Goal: Use online tool/utility: Utilize a website feature to perform a specific function

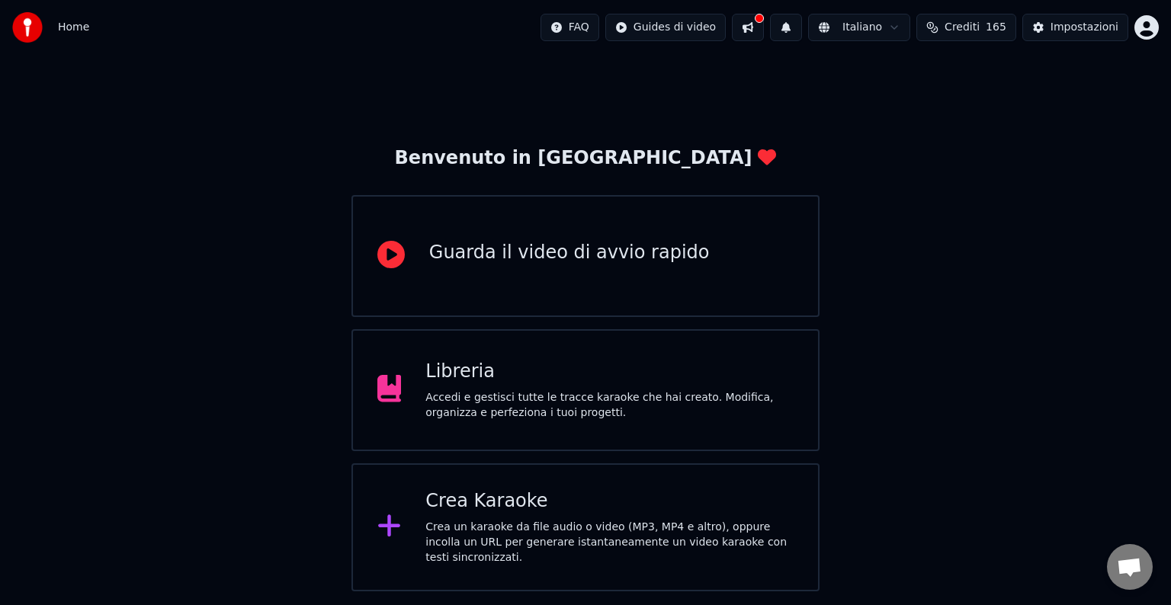
click at [616, 492] on div "Crea Karaoke Crea un karaoke da file audio o video (MP3, MP4 e altro), oppure i…" at bounding box center [586, 528] width 468 height 128
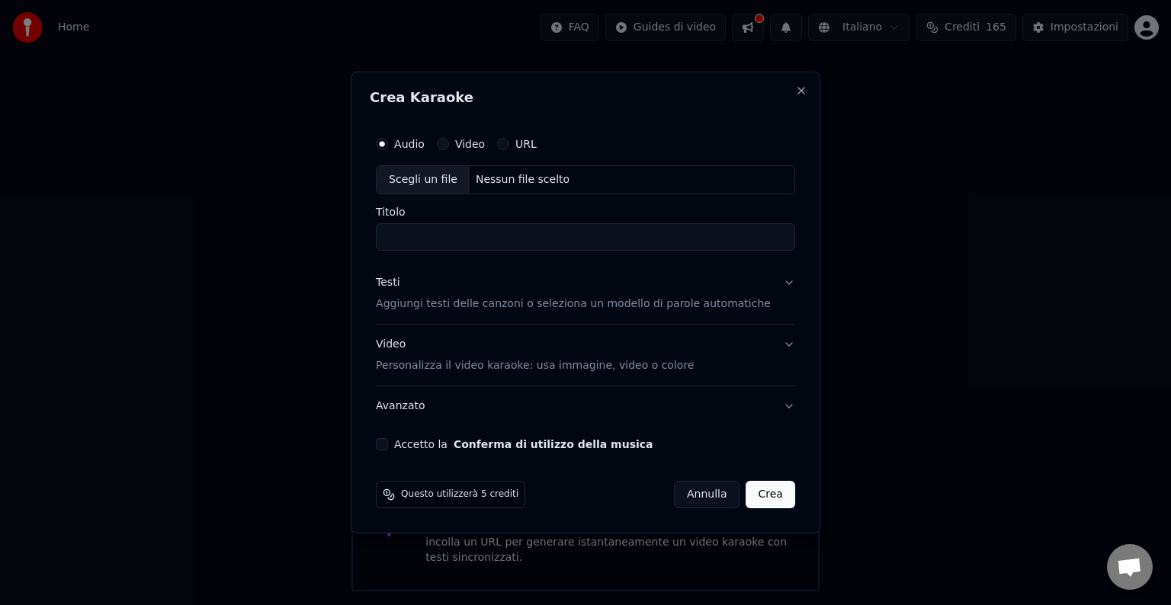
click at [427, 178] on div "Scegli un file" at bounding box center [423, 179] width 93 height 27
type input "**********"
click at [388, 442] on button "Accetto la Conferma di utilizzo della musica" at bounding box center [382, 444] width 12 height 12
click at [763, 496] on button "Crea" at bounding box center [771, 494] width 49 height 27
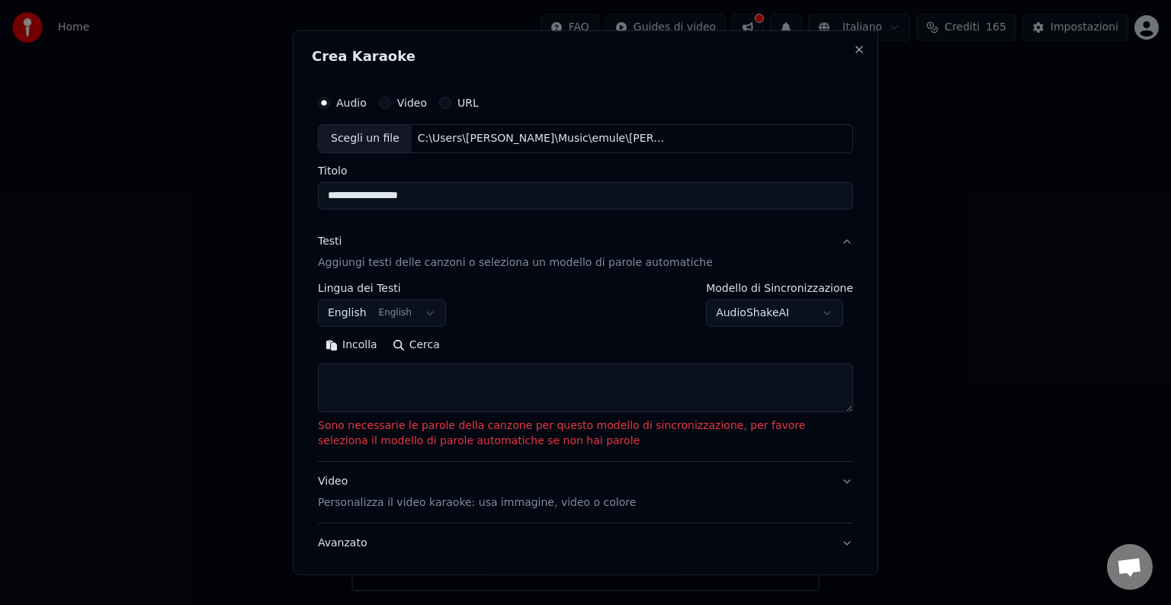
select select
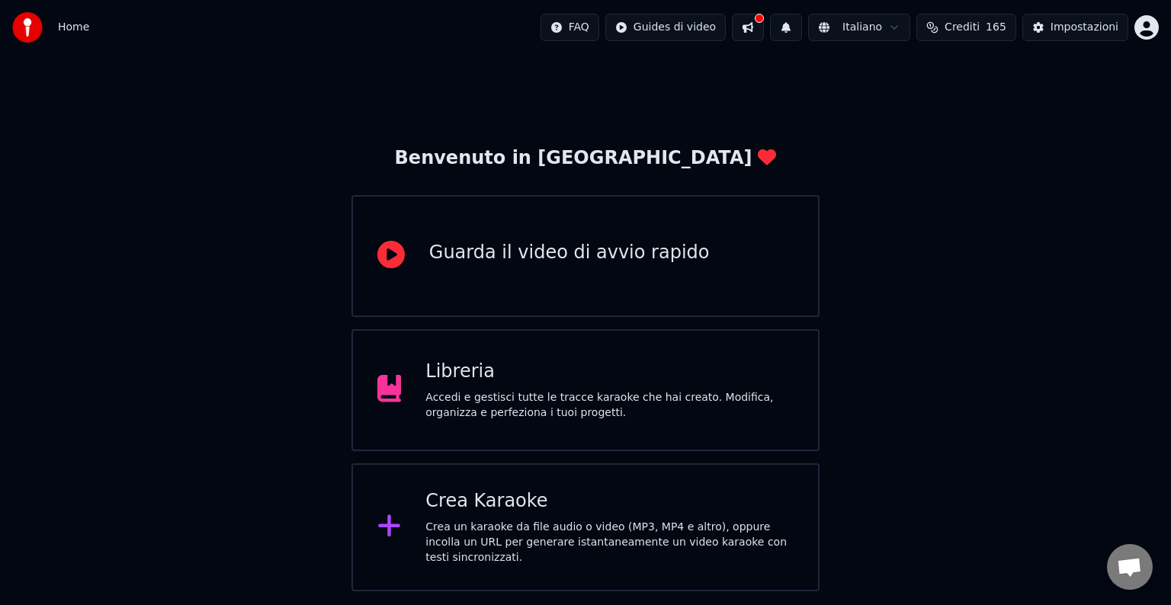
drag, startPoint x: 308, startPoint y: 9, endPoint x: 458, endPoint y: 24, distance: 150.2
click at [537, 491] on div "Crea Karaoke Crea un karaoke da file audio o video (MP3, MP4 e altro), oppure i…" at bounding box center [586, 528] width 468 height 128
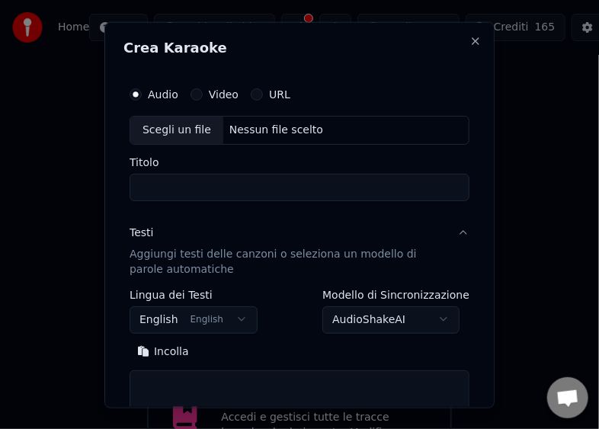
click at [147, 128] on div "Scegli un file" at bounding box center [176, 129] width 93 height 27
type input "**********"
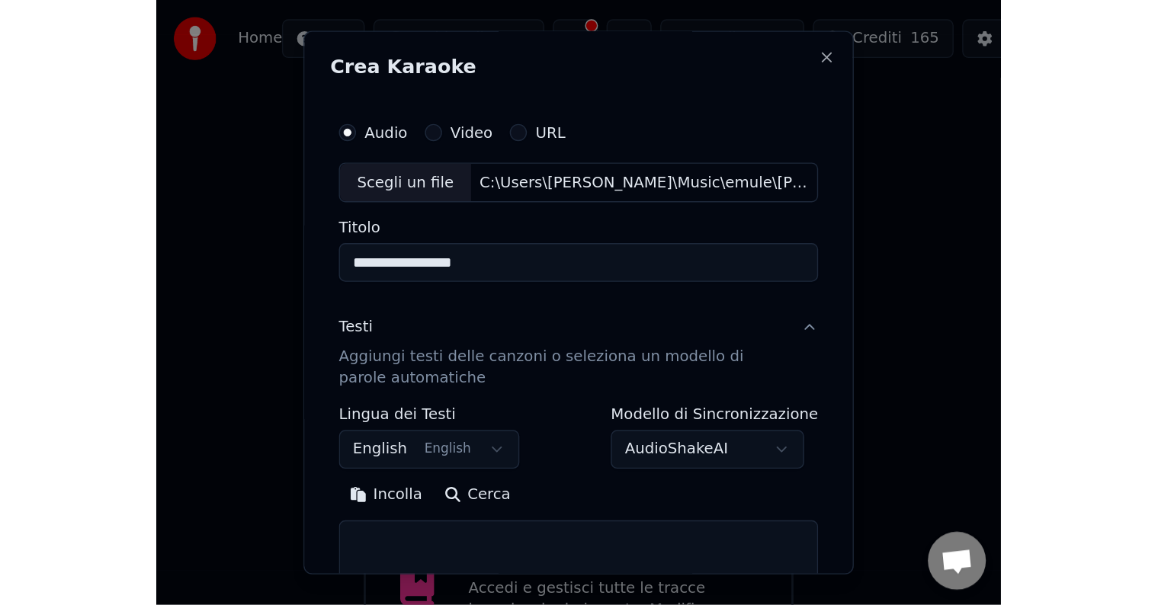
scroll to position [231, 0]
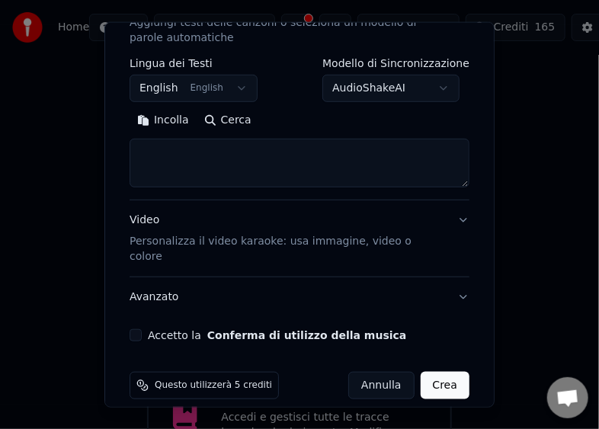
click at [140, 329] on button "Accetto la Conferma di utilizzo della musica" at bounding box center [136, 335] width 12 height 12
click at [422, 372] on button "Crea" at bounding box center [445, 385] width 49 height 27
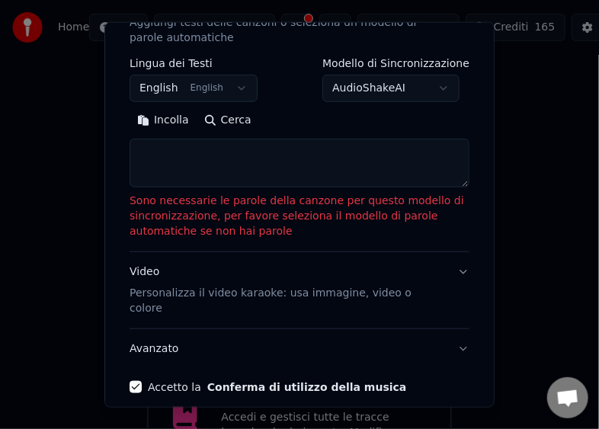
click at [160, 125] on button "Incolla" at bounding box center [163, 120] width 67 height 24
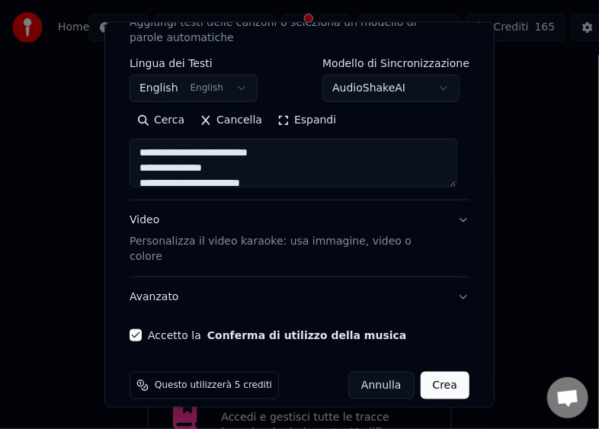
type textarea "**********"
click at [425, 372] on button "Crea" at bounding box center [445, 385] width 49 height 27
select select "**"
type textarea "**********"
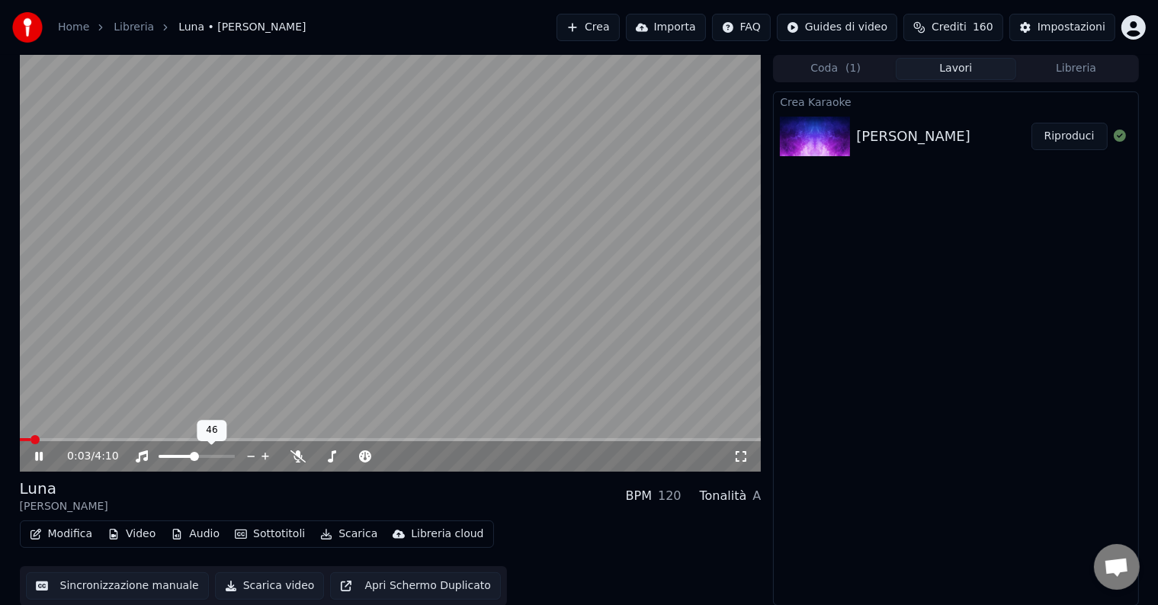
click at [194, 458] on span at bounding box center [194, 456] width 9 height 9
click at [242, 587] on button "Scarica video" at bounding box center [270, 586] width 110 height 27
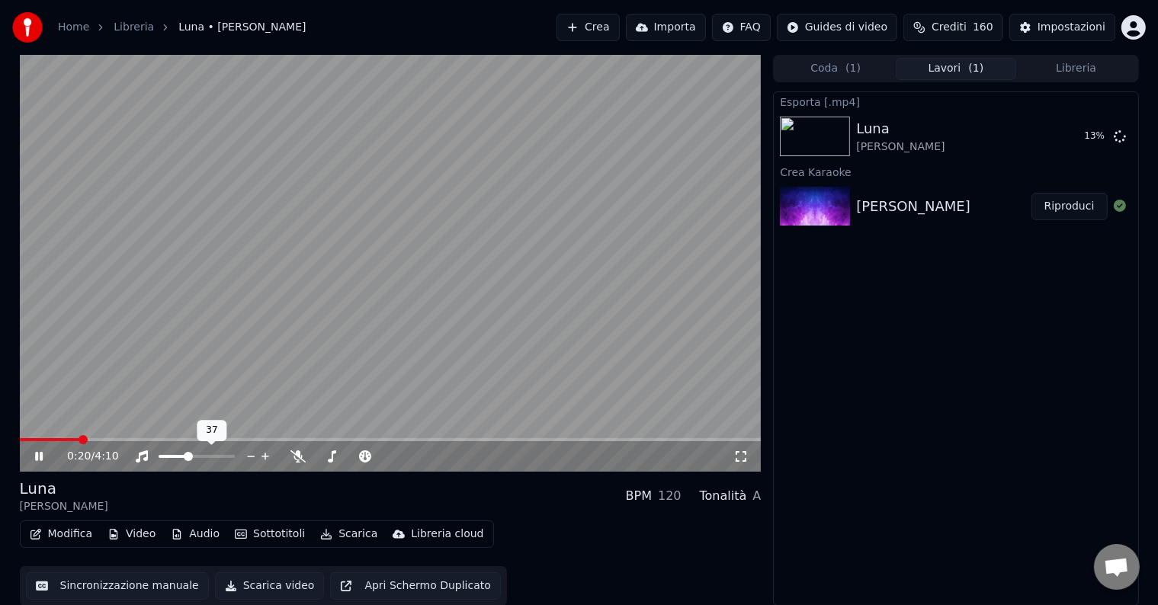
click at [186, 455] on span at bounding box center [188, 456] width 9 height 9
click at [268, 439] on span at bounding box center [144, 439] width 249 height 3
click at [180, 458] on span at bounding box center [182, 456] width 9 height 9
click at [278, 438] on span at bounding box center [149, 439] width 258 height 3
click at [158, 588] on button "Sincronizzazione manuale" at bounding box center [117, 586] width 183 height 27
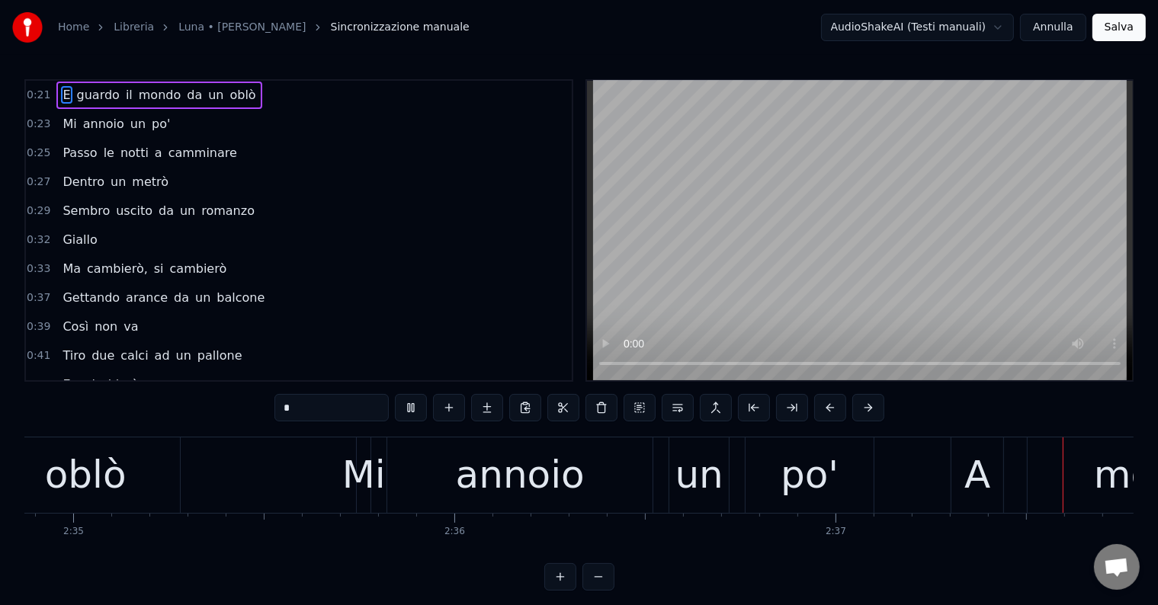
scroll to position [0, 60063]
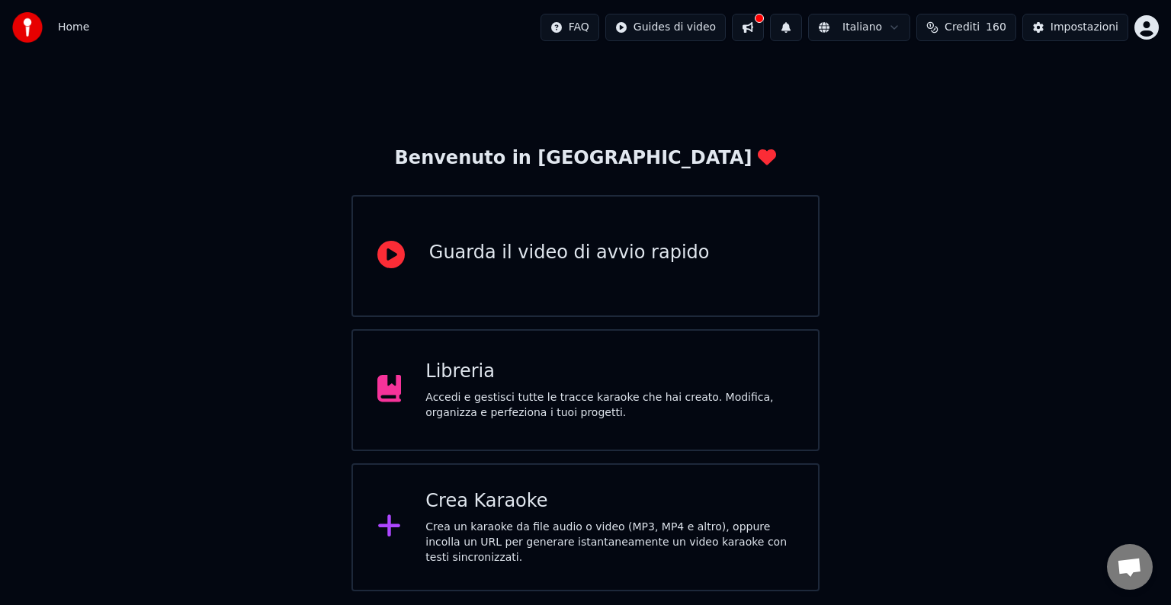
click at [625, 505] on div "Crea Karaoke" at bounding box center [610, 502] width 368 height 24
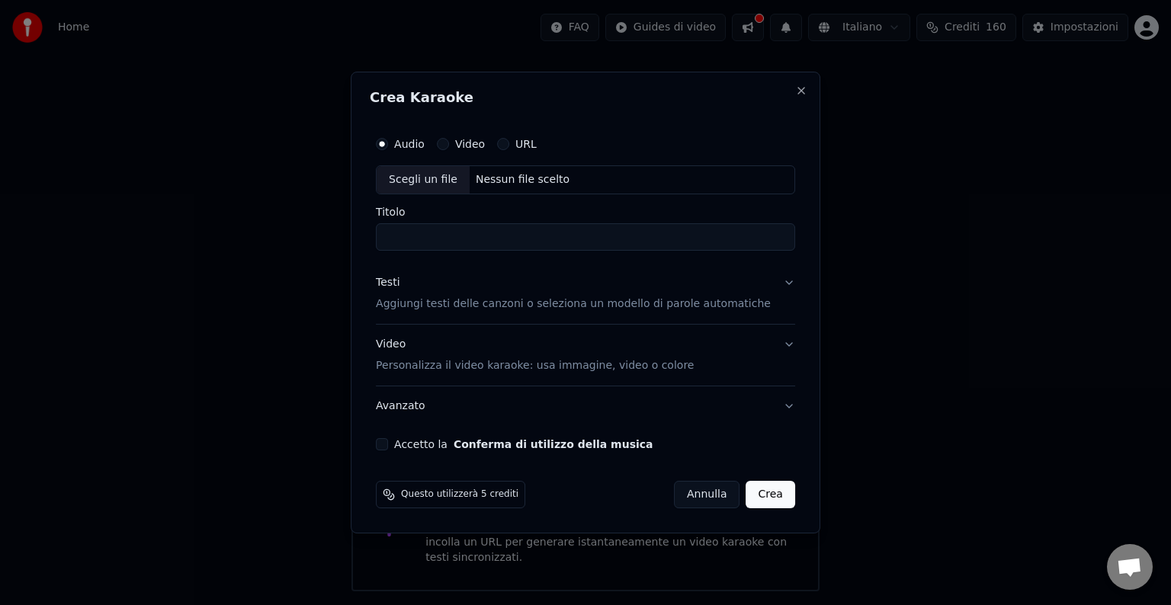
click at [400, 181] on div "Scegli un file" at bounding box center [423, 179] width 93 height 27
type input "**********"
click at [388, 445] on button "Accetto la Conferma di utilizzo della musica" at bounding box center [382, 444] width 12 height 12
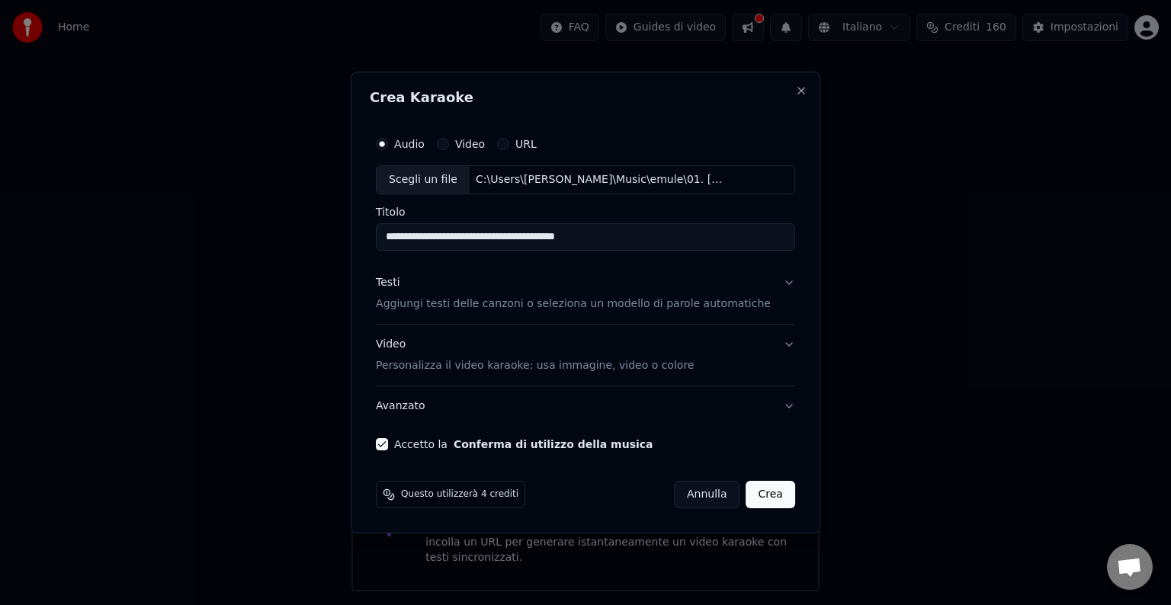
click at [760, 495] on button "Crea" at bounding box center [771, 494] width 49 height 27
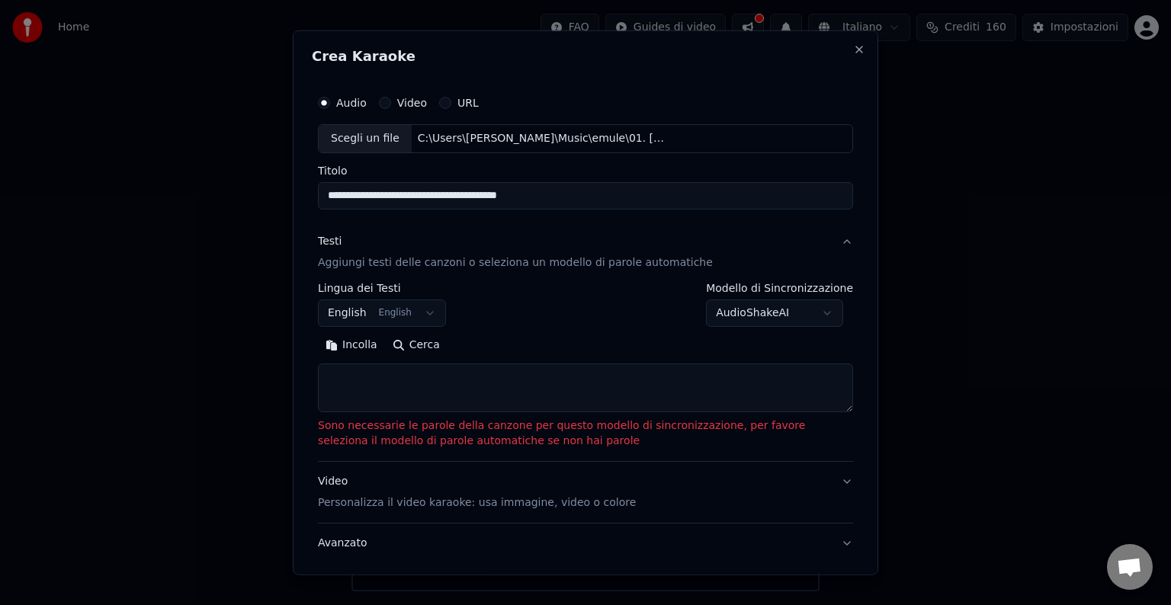
drag, startPoint x: 485, startPoint y: 56, endPoint x: 588, endPoint y: 63, distance: 103.1
click at [588, 63] on h2 "Crea Karaoke" at bounding box center [586, 57] width 548 height 14
select select
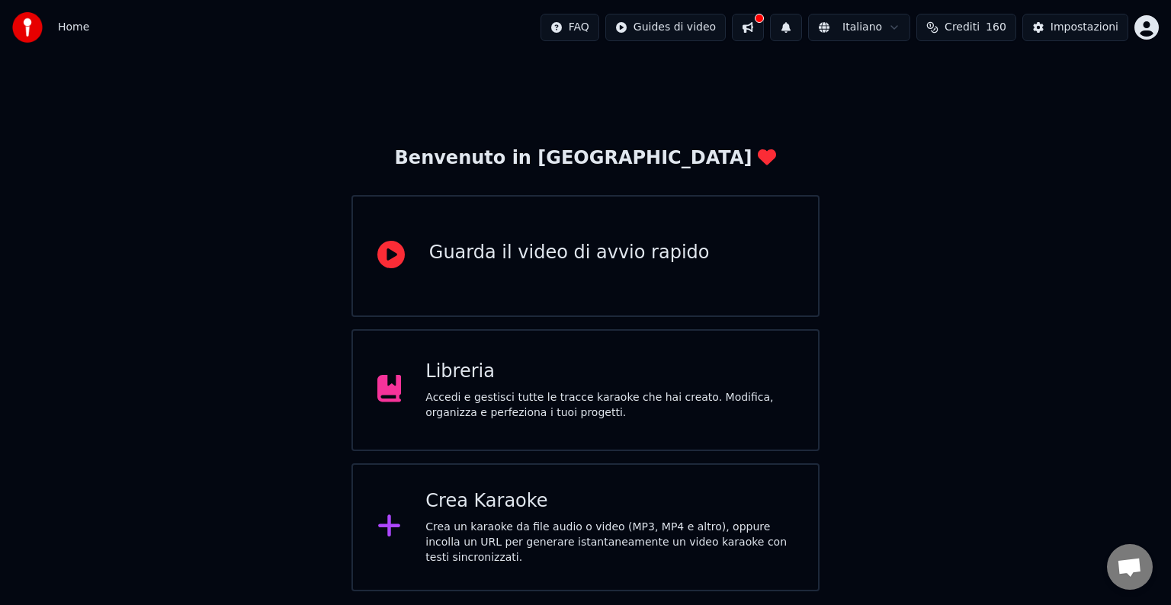
drag, startPoint x: 238, startPoint y: 20, endPoint x: 218, endPoint y: 19, distance: 19.8
drag, startPoint x: 267, startPoint y: 27, endPoint x: 227, endPoint y: 34, distance: 40.1
click at [227, 34] on div "Home FAQ Guides di video Italiano Crediti 160 Impostazioni" at bounding box center [585, 27] width 1171 height 55
click at [228, 40] on div "Home FAQ Guides di video Italiano Crediti 160 Impostazioni" at bounding box center [585, 27] width 1171 height 55
drag, startPoint x: 226, startPoint y: 58, endPoint x: 222, endPoint y: 71, distance: 13.5
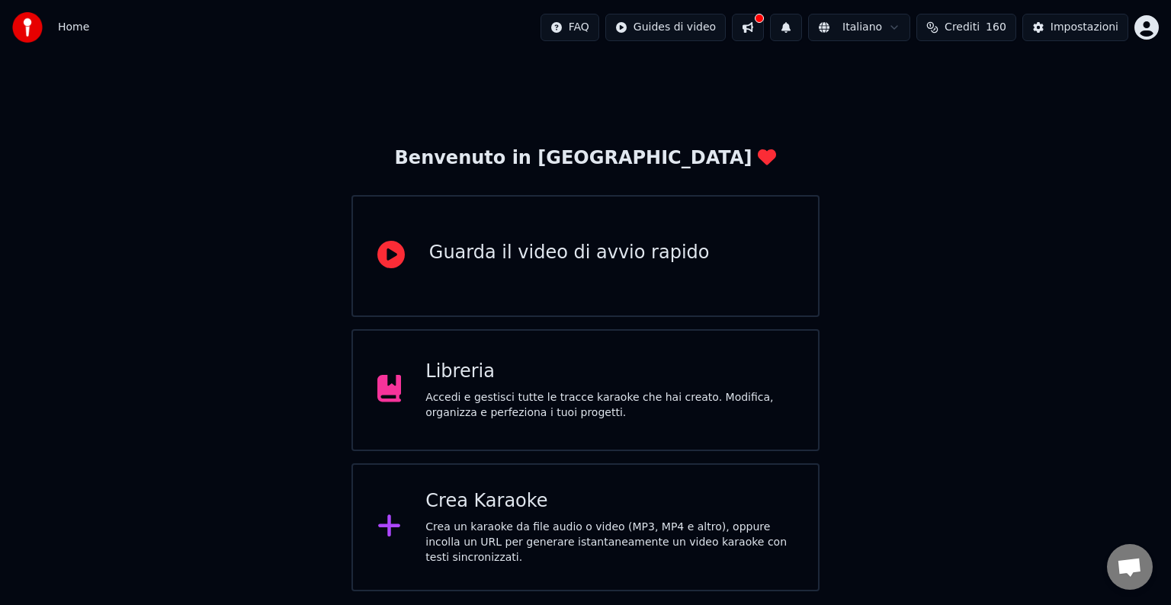
click at [223, 64] on div "Home FAQ Guides di video Italiano Crediti 160 Impostazioni Benvenuto in Youka G…" at bounding box center [585, 296] width 1171 height 592
click at [426, 544] on div "Crea un karaoke da file audio o video (MP3, MP4 e altro), oppure incolla un URL…" at bounding box center [610, 543] width 368 height 46
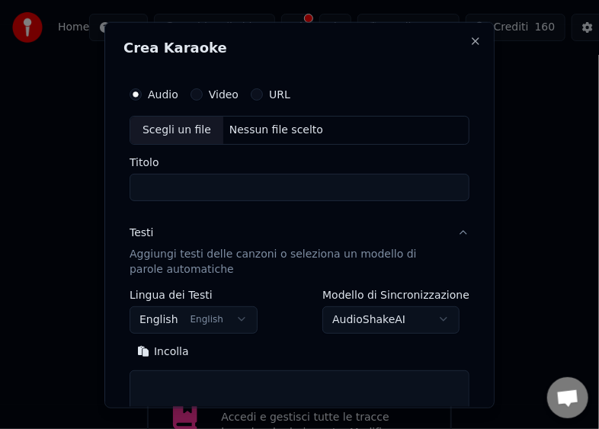
click at [146, 128] on div "Scegli un file" at bounding box center [176, 129] width 93 height 27
type input "**********"
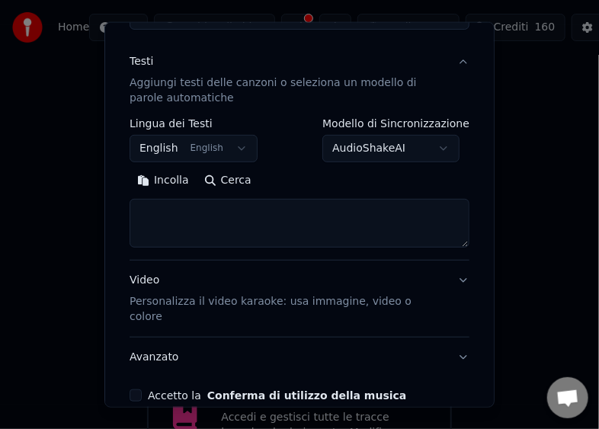
scroll to position [191, 0]
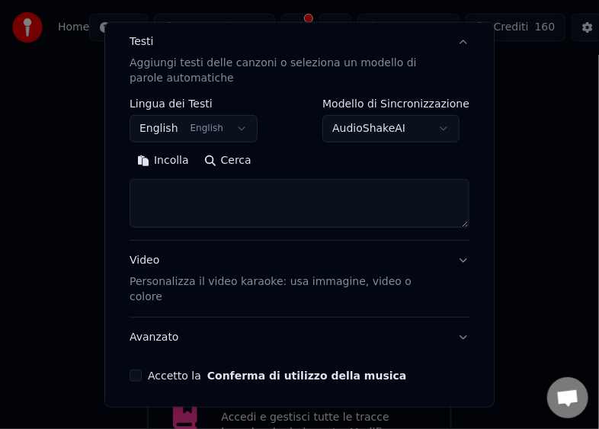
click at [140, 370] on button "Accetto la Conferma di utilizzo della musica" at bounding box center [136, 376] width 12 height 12
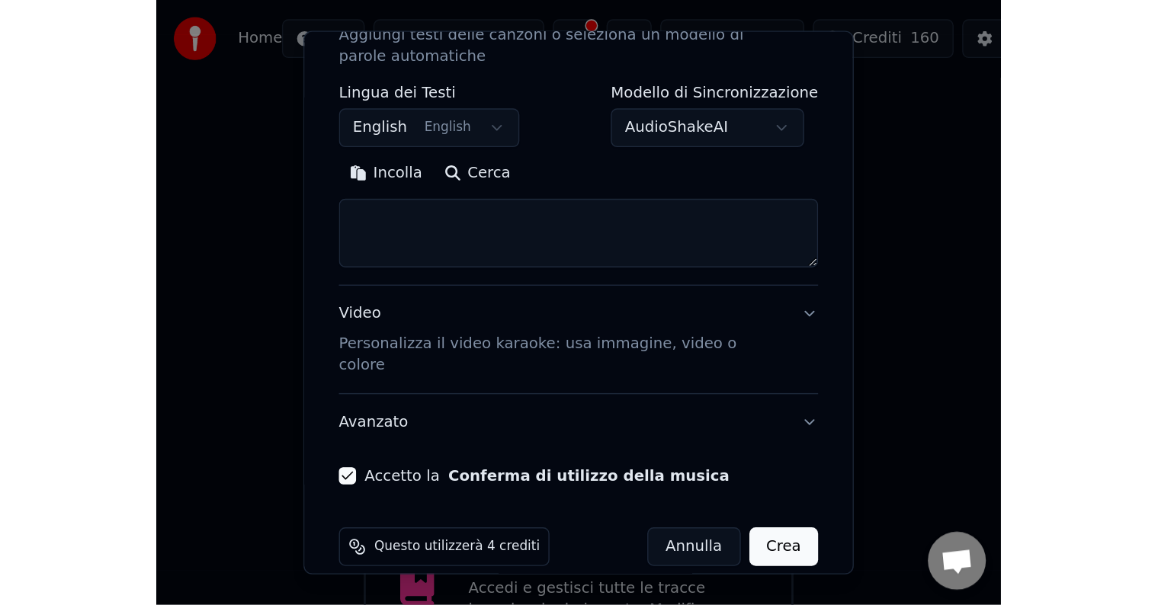
scroll to position [231, 0]
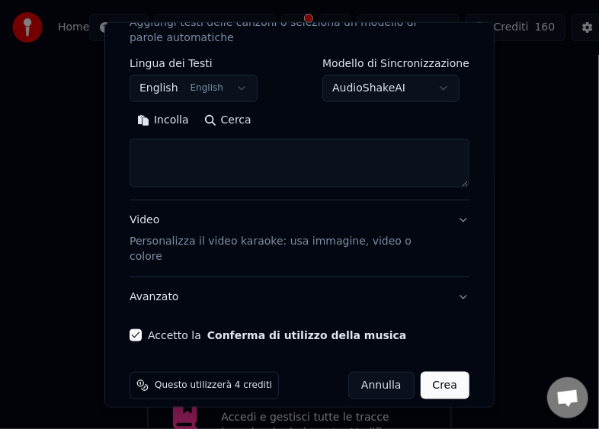
click at [433, 372] on button "Crea" at bounding box center [445, 385] width 49 height 27
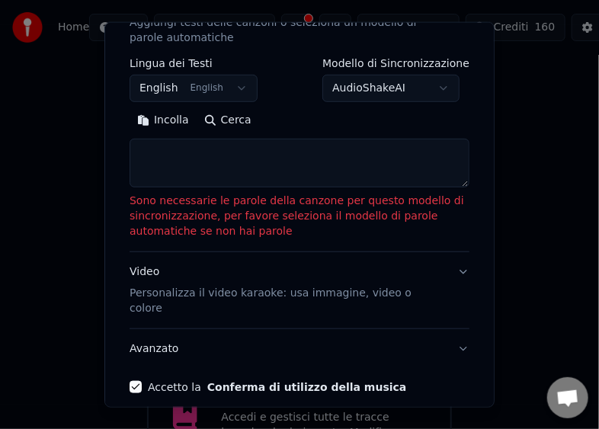
click at [156, 123] on button "Incolla" at bounding box center [163, 120] width 67 height 24
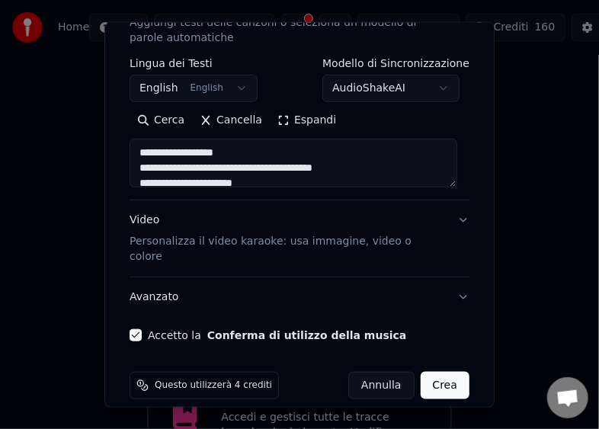
type textarea "**********"
click at [432, 372] on button "Crea" at bounding box center [445, 385] width 49 height 27
select select "**"
type textarea "**********"
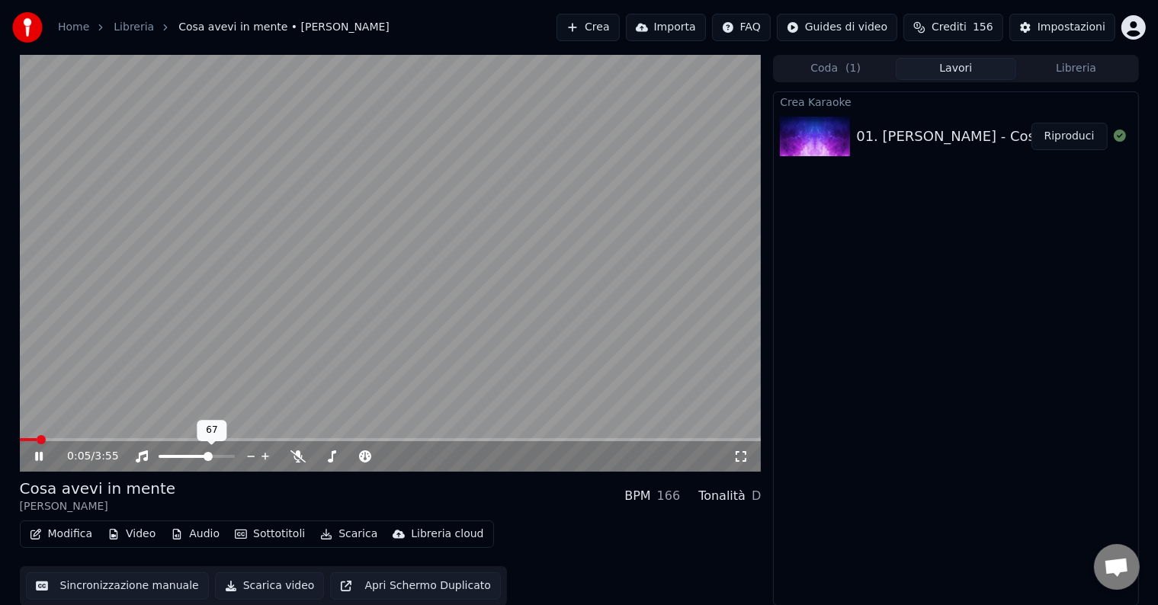
click at [210, 458] on span at bounding box center [208, 456] width 9 height 9
click at [195, 458] on span at bounding box center [195, 456] width 9 height 9
click at [278, 586] on button "Scarica video" at bounding box center [270, 586] width 110 height 27
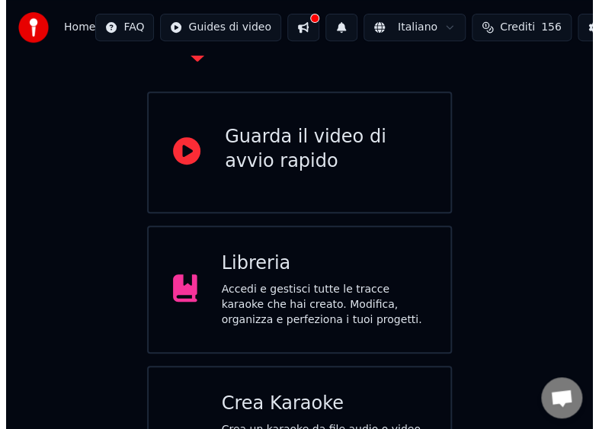
scroll to position [182, 0]
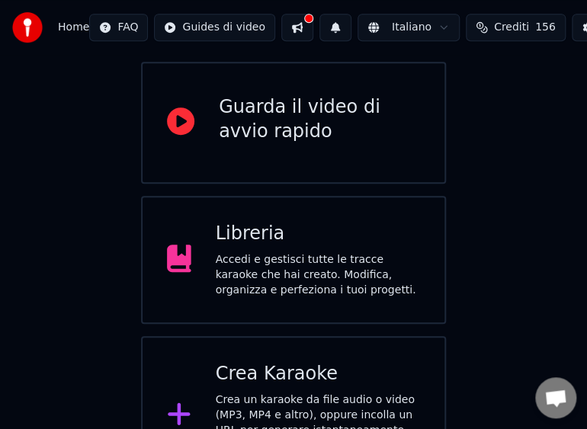
click at [265, 393] on div "Crea un karaoke da file audio o video (MP3, MP4 e altro), oppure incolla un URL…" at bounding box center [318, 431] width 205 height 76
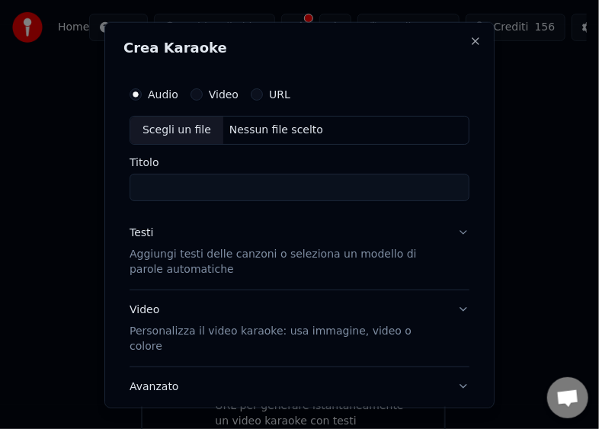
click at [155, 128] on div "Scegli un file" at bounding box center [176, 129] width 93 height 27
type input "**********"
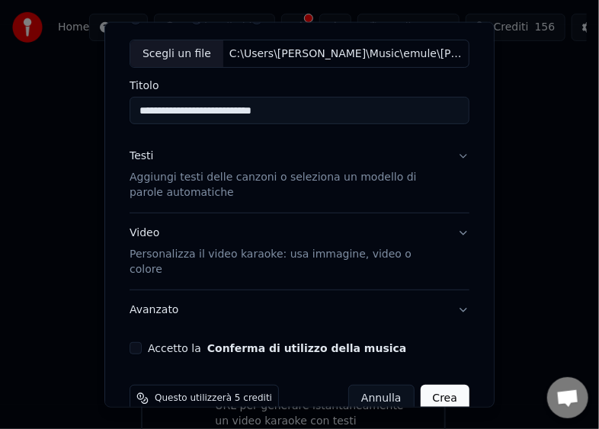
scroll to position [89, 0]
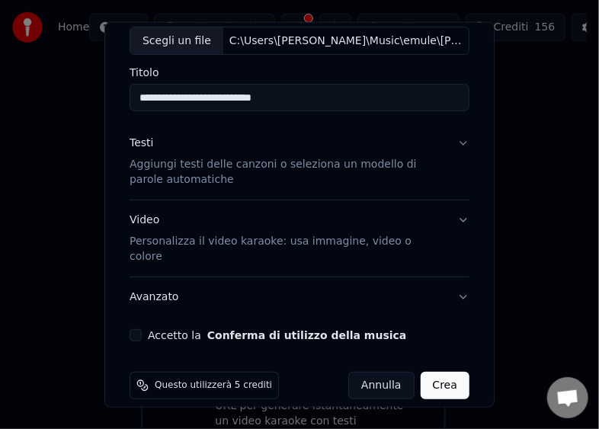
click at [140, 329] on button "Accetto la Conferma di utilizzo della musica" at bounding box center [136, 335] width 12 height 12
click at [421, 372] on button "Crea" at bounding box center [445, 385] width 49 height 27
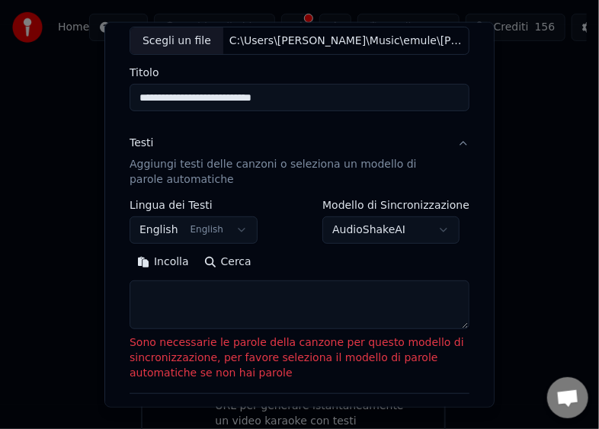
click at [146, 262] on button "Incolla" at bounding box center [163, 262] width 67 height 24
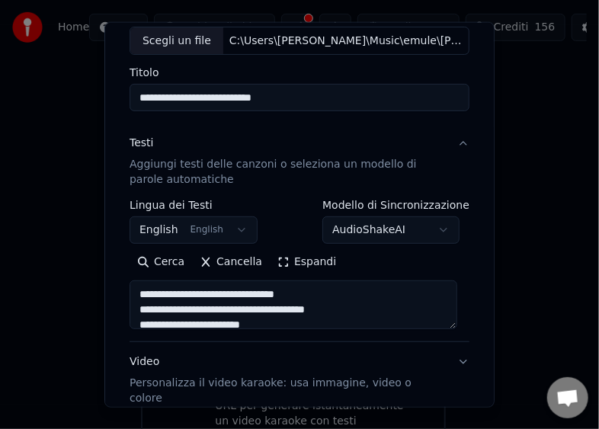
type textarea "**********"
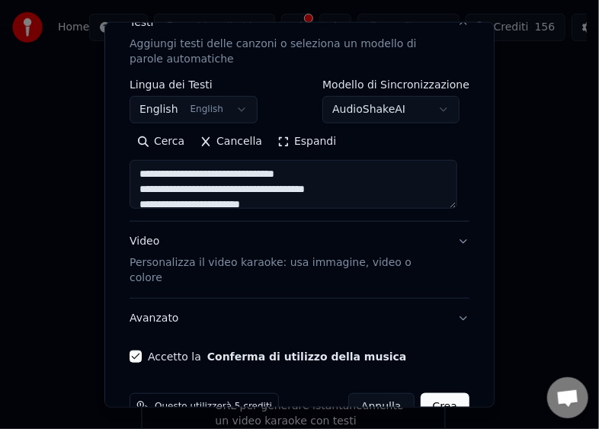
scroll to position [231, 0]
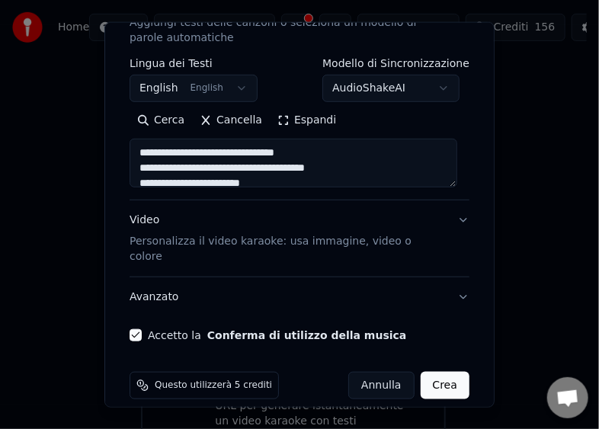
click at [435, 372] on button "Crea" at bounding box center [445, 385] width 49 height 27
select select "**"
type textarea "**********"
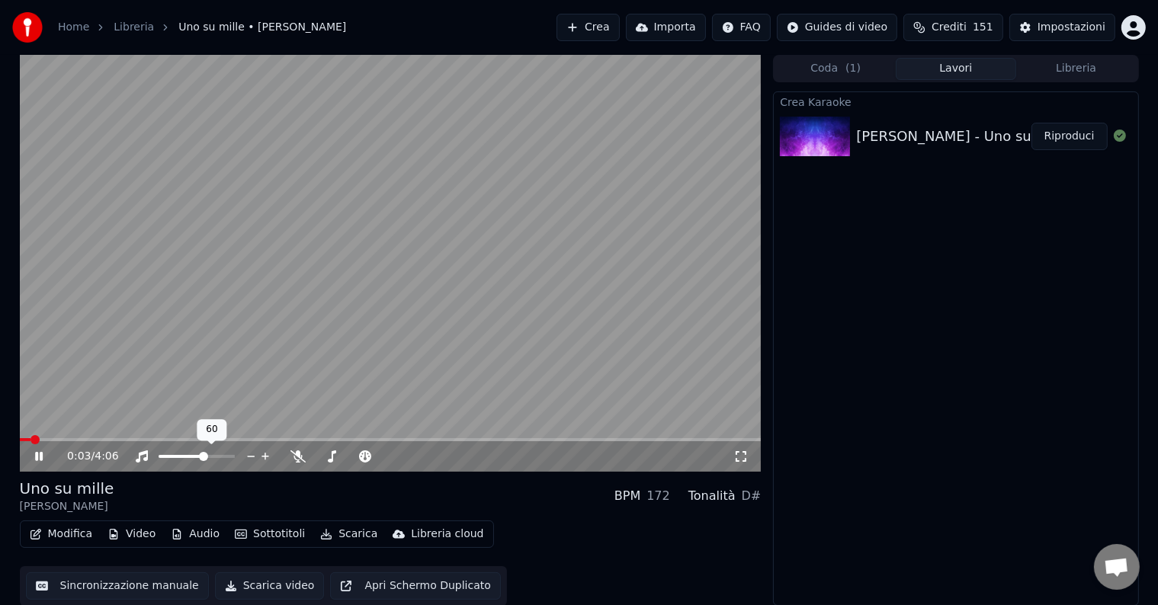
click at [204, 452] on span at bounding box center [203, 456] width 9 height 9
click at [262, 585] on button "Scarica video" at bounding box center [270, 586] width 110 height 27
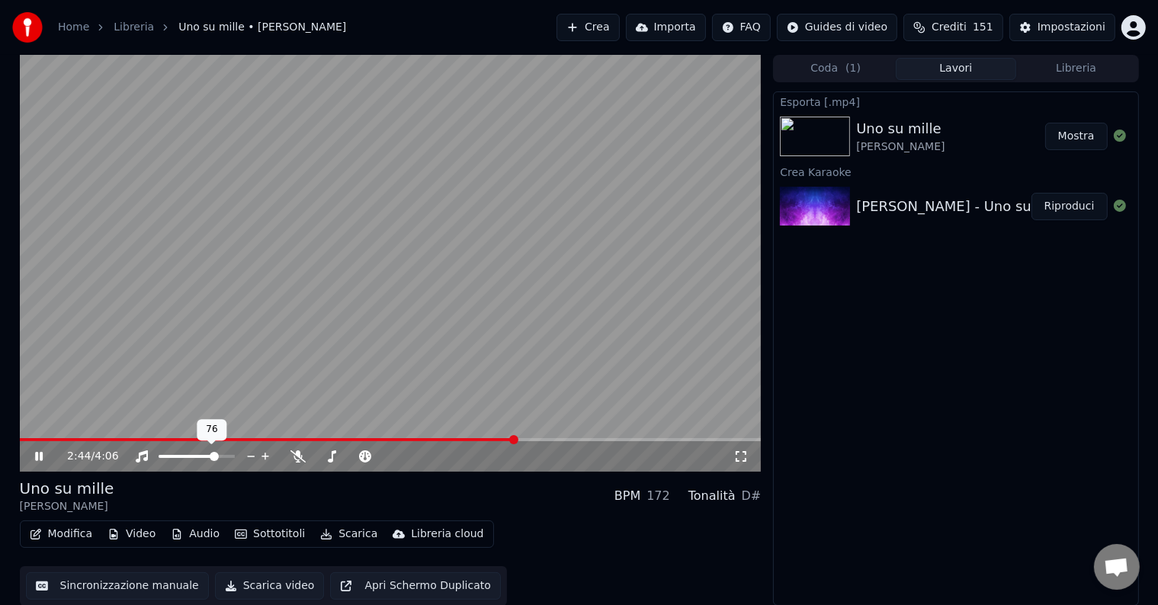
click at [217, 456] on span at bounding box center [214, 456] width 9 height 9
